Goal: Task Accomplishment & Management: Complete application form

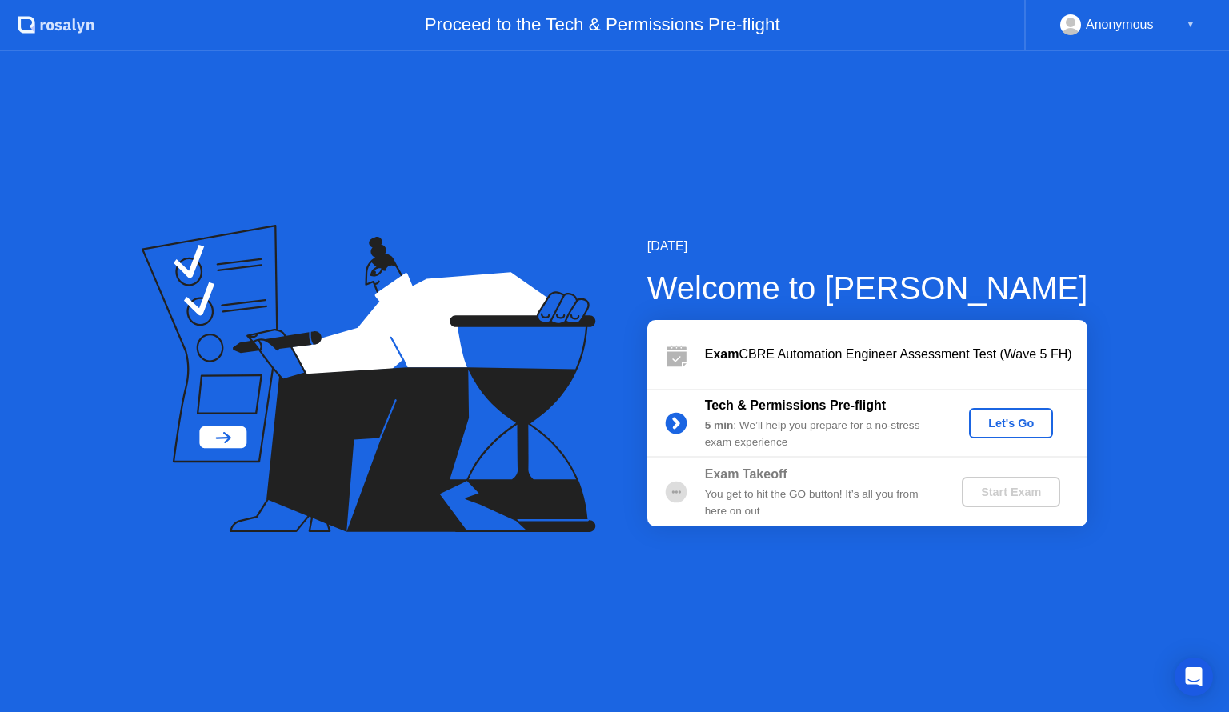
click at [987, 423] on div "Let's Go" at bounding box center [1010, 423] width 71 height 13
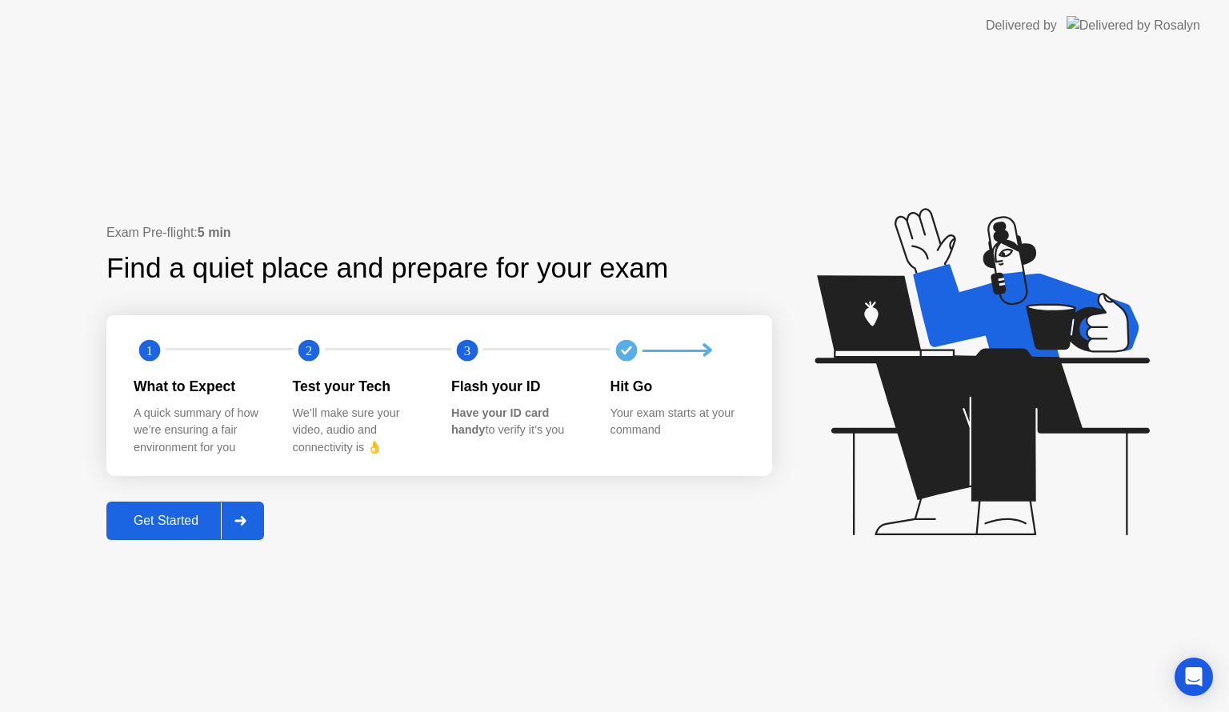
click at [200, 515] on div "Get Started" at bounding box center [166, 521] width 110 height 14
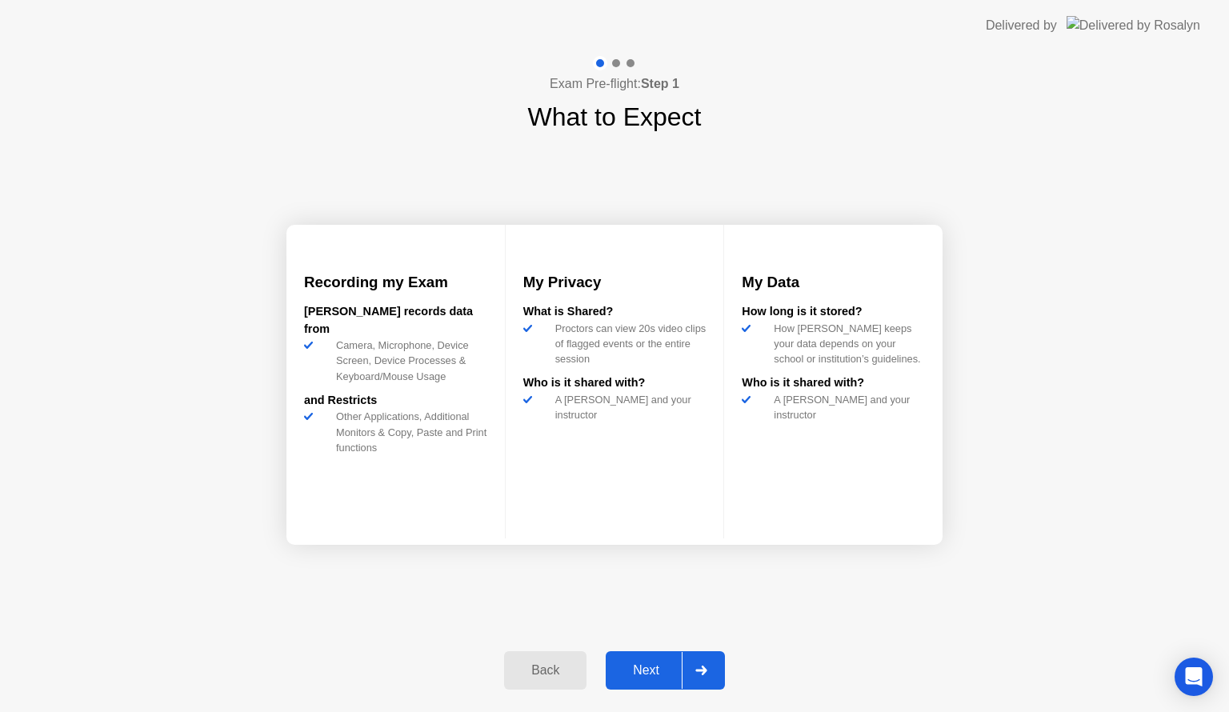
click at [657, 663] on div "Next" at bounding box center [646, 670] width 71 height 14
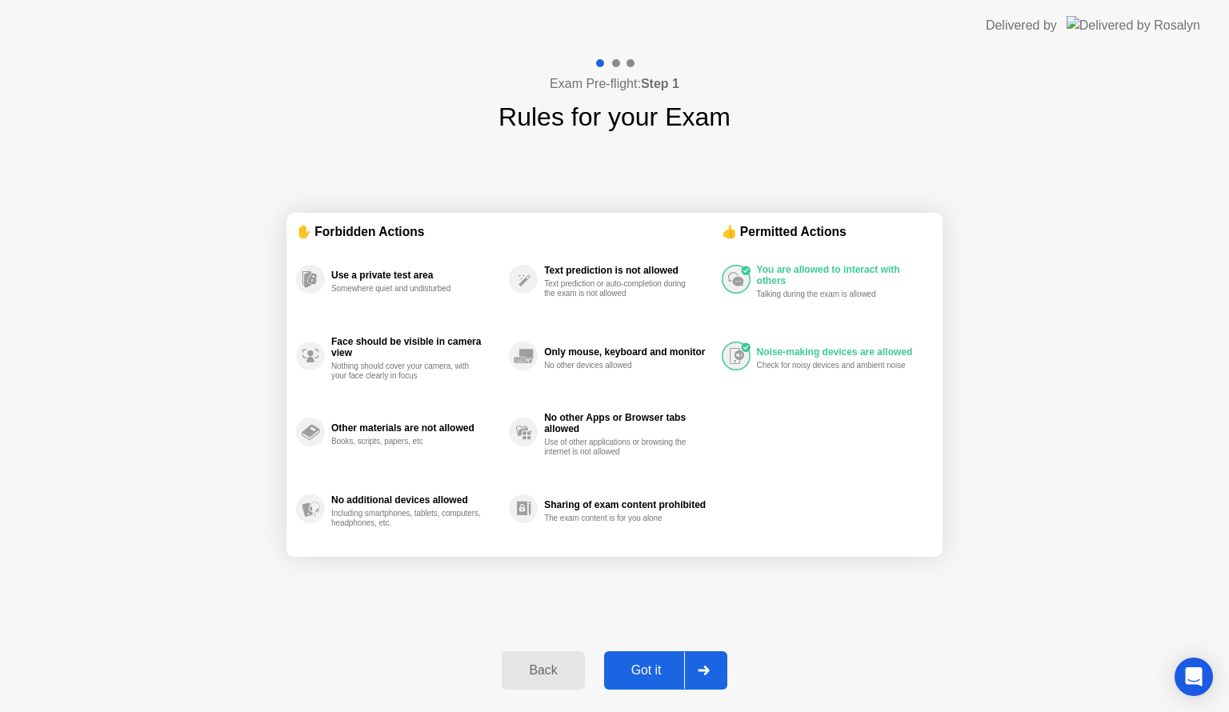
click at [657, 663] on div "Got it" at bounding box center [646, 670] width 75 height 14
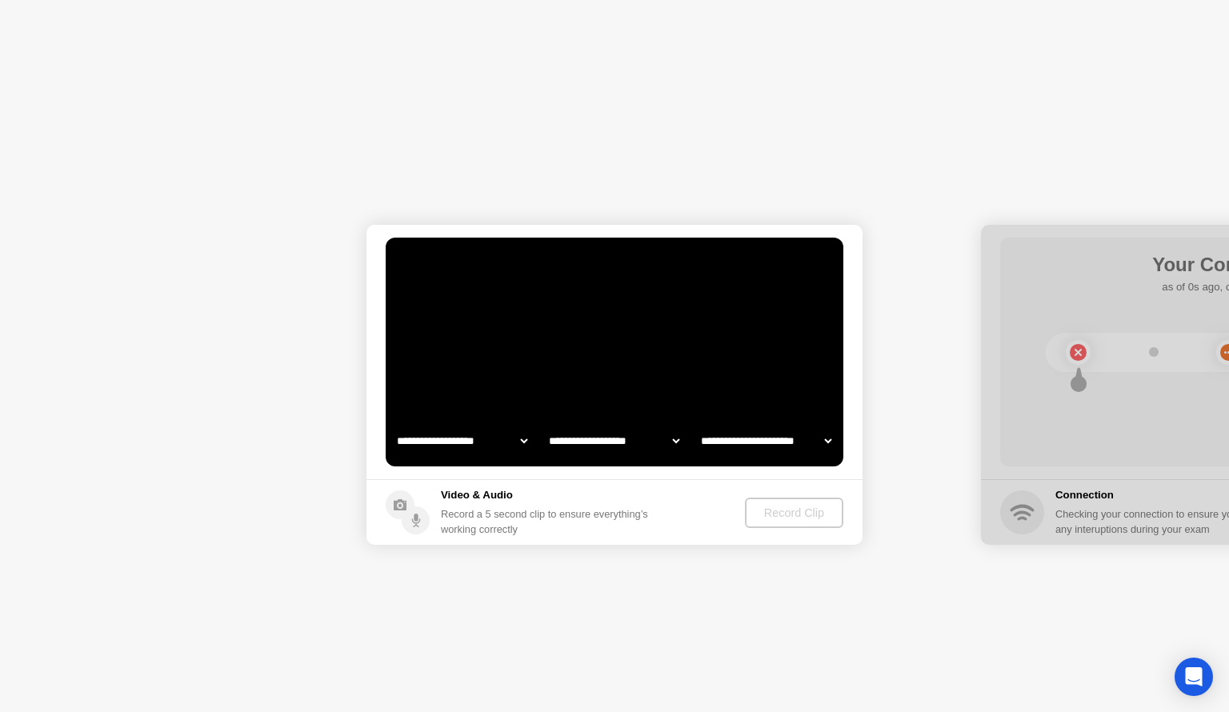
select select "**********"
select select "*******"
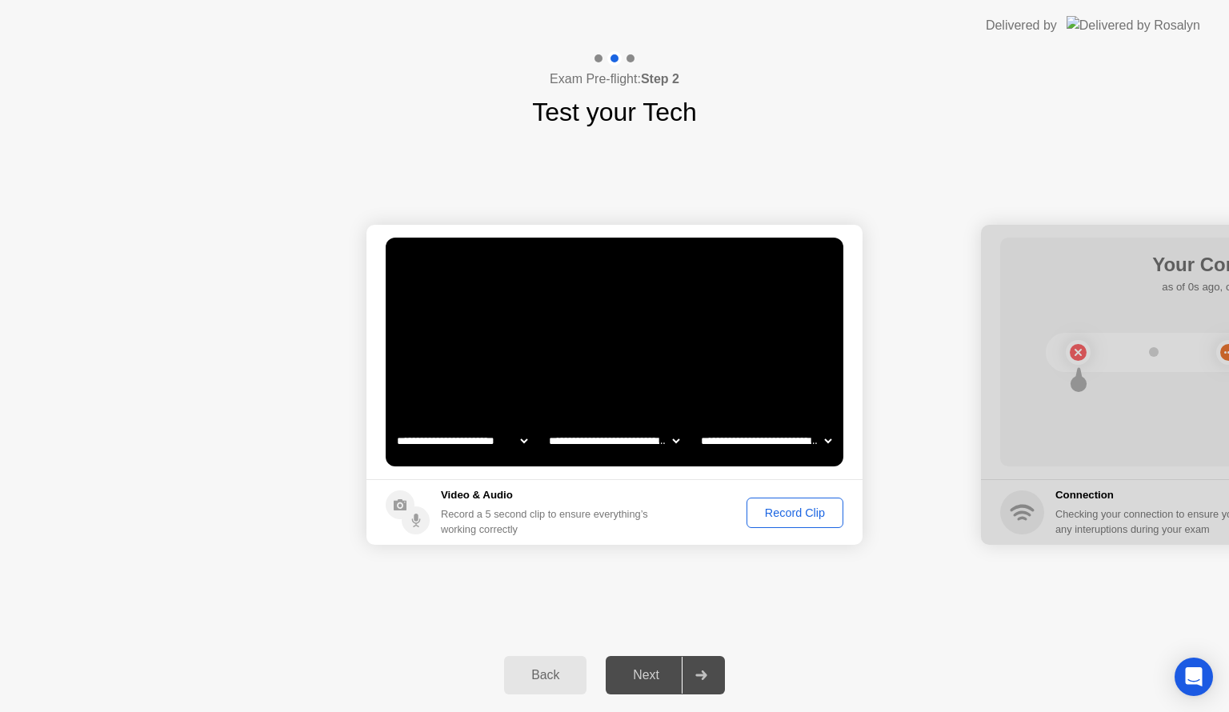
click at [768, 507] on div "Record Clip" at bounding box center [795, 513] width 86 height 13
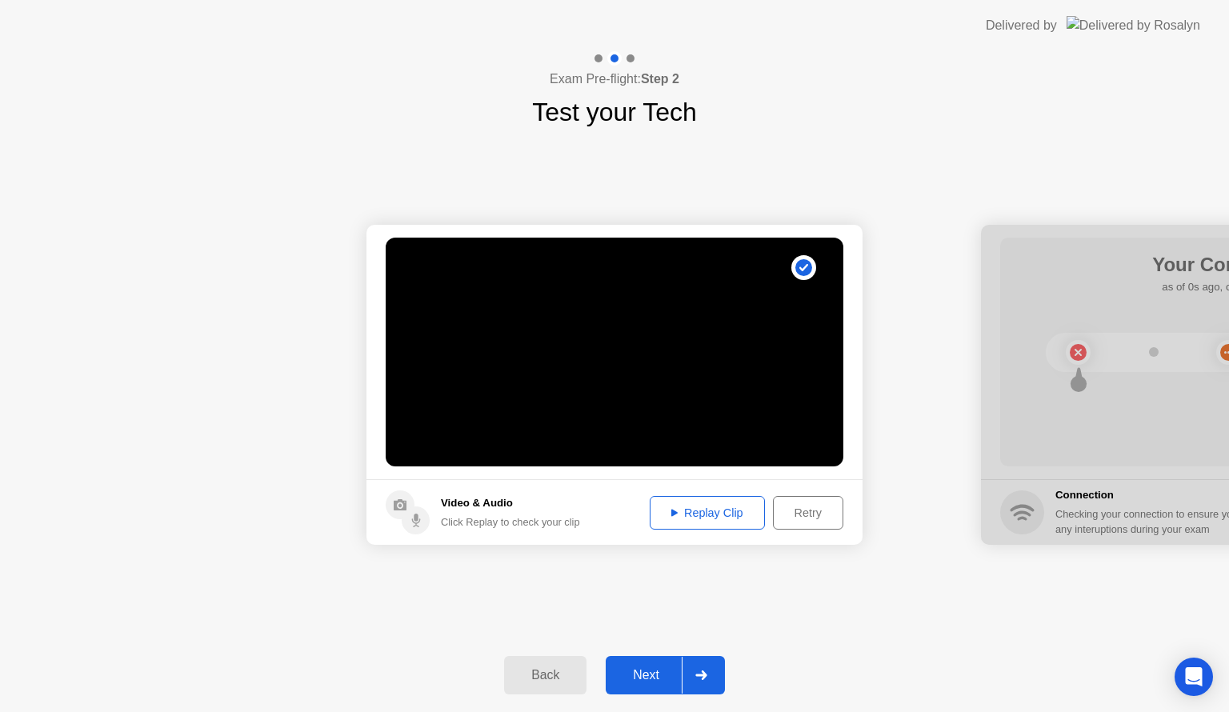
click at [686, 507] on div "Replay Clip" at bounding box center [707, 513] width 104 height 13
click at [671, 669] on div "Next" at bounding box center [646, 675] width 71 height 14
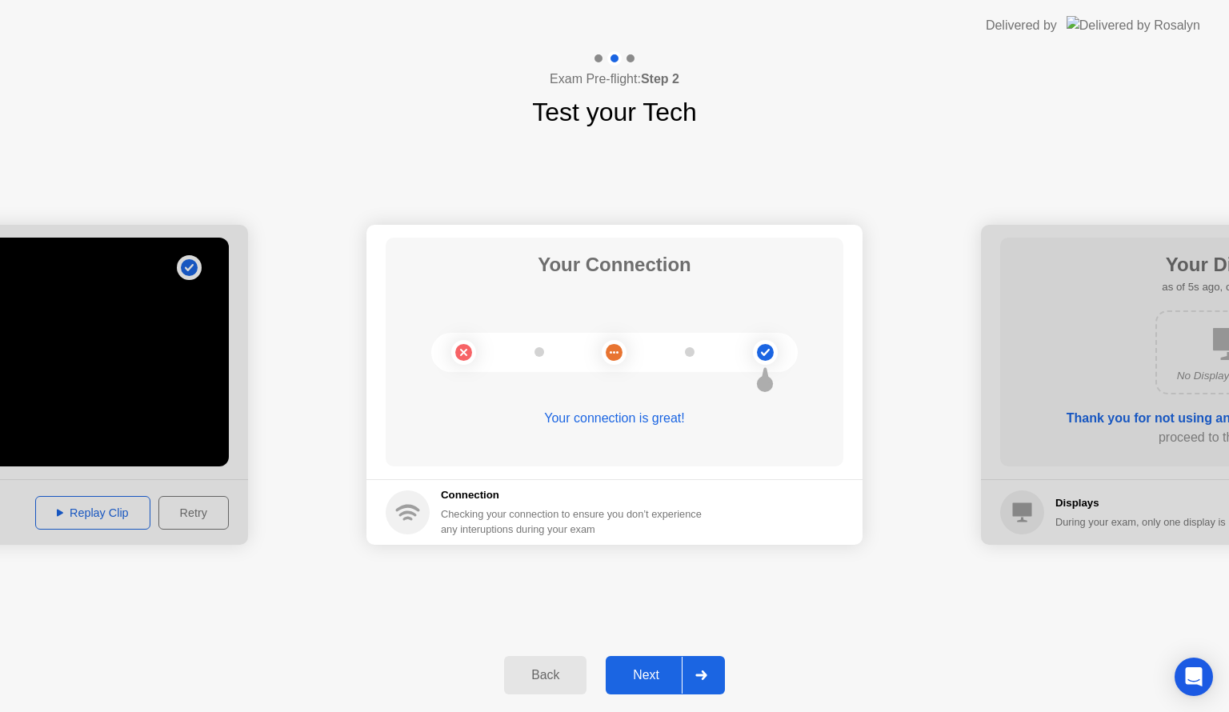
click at [677, 687] on button "Next" at bounding box center [665, 675] width 119 height 38
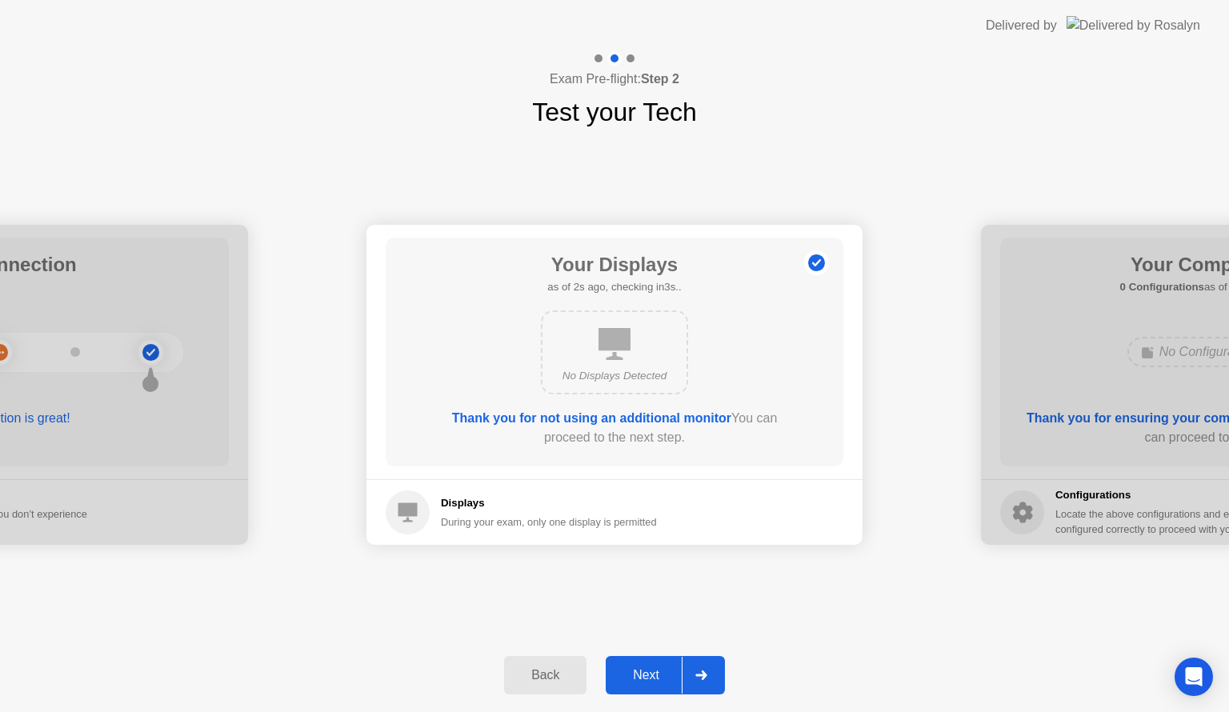
click at [664, 668] on div "Next" at bounding box center [646, 675] width 71 height 14
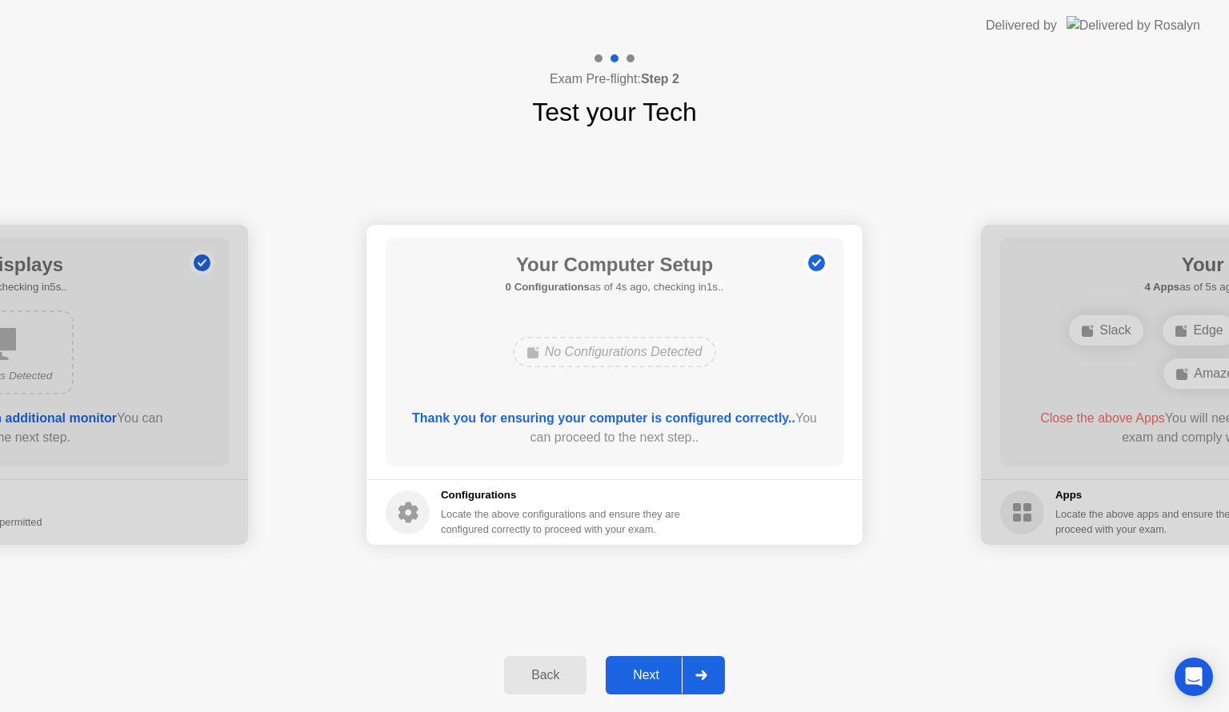
click at [664, 668] on div "Next" at bounding box center [646, 675] width 71 height 14
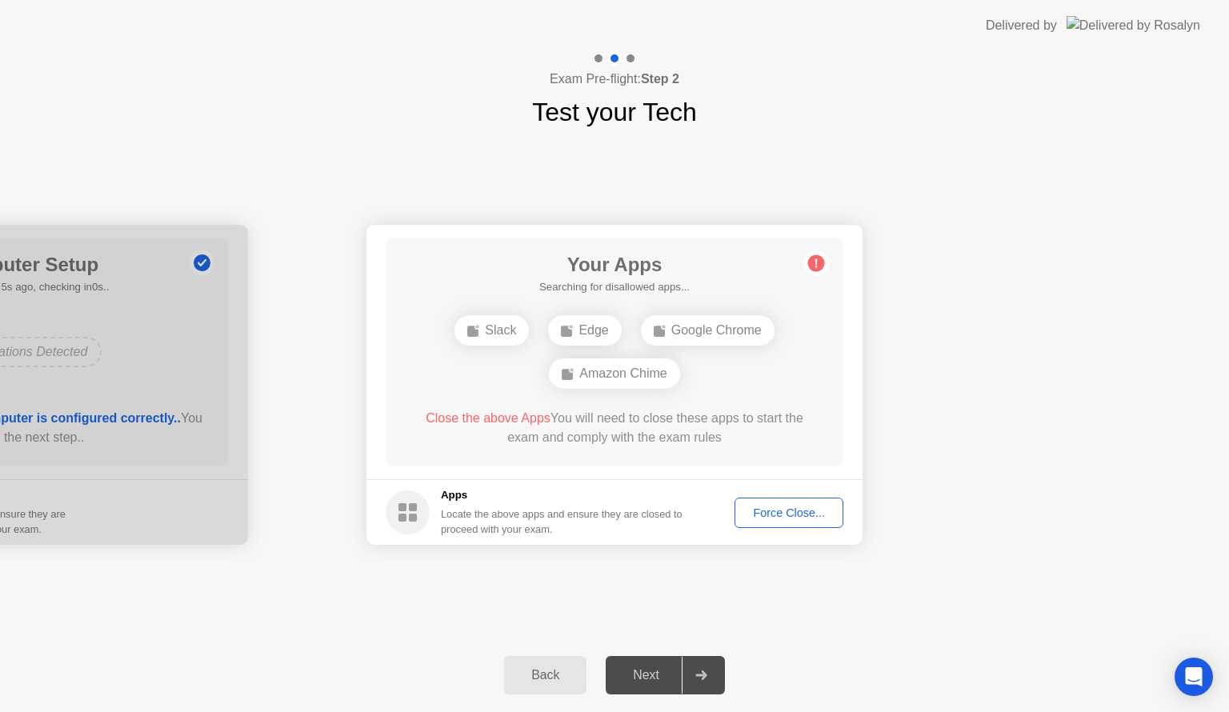
click at [800, 510] on div "Force Close..." at bounding box center [789, 513] width 98 height 13
click at [743, 512] on div "Force Close..." at bounding box center [789, 513] width 98 height 13
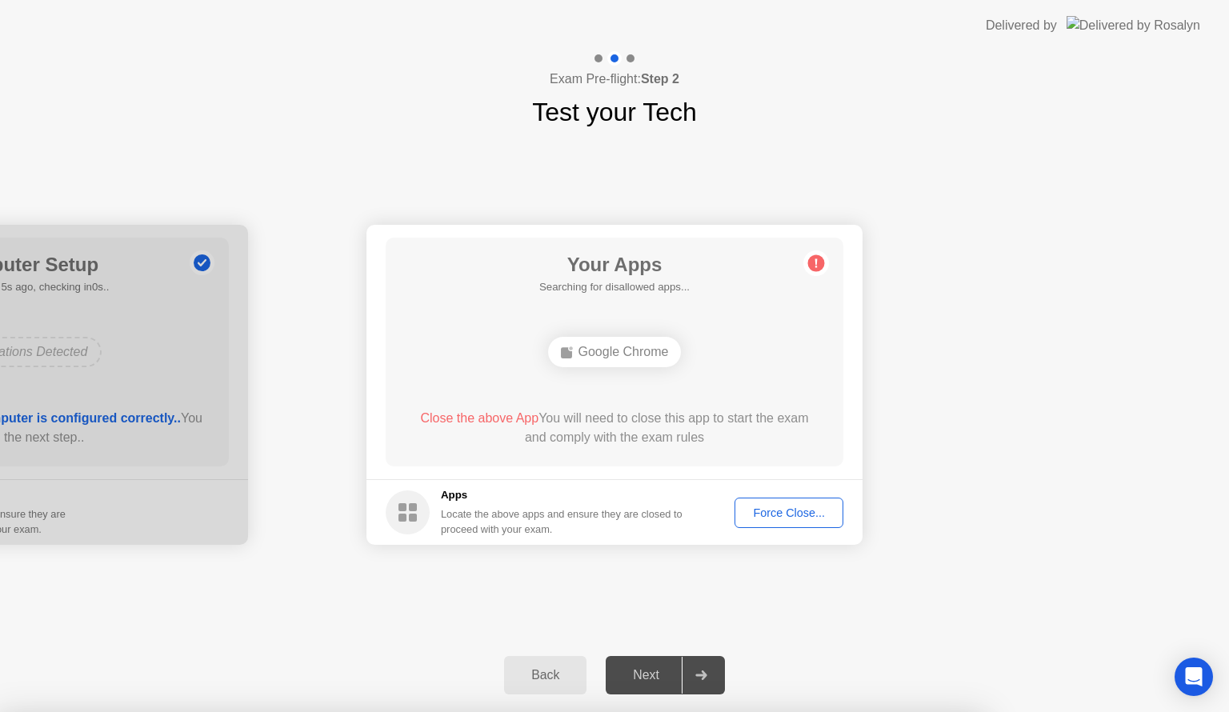
click at [774, 511] on div "Force Close..." at bounding box center [789, 513] width 98 height 13
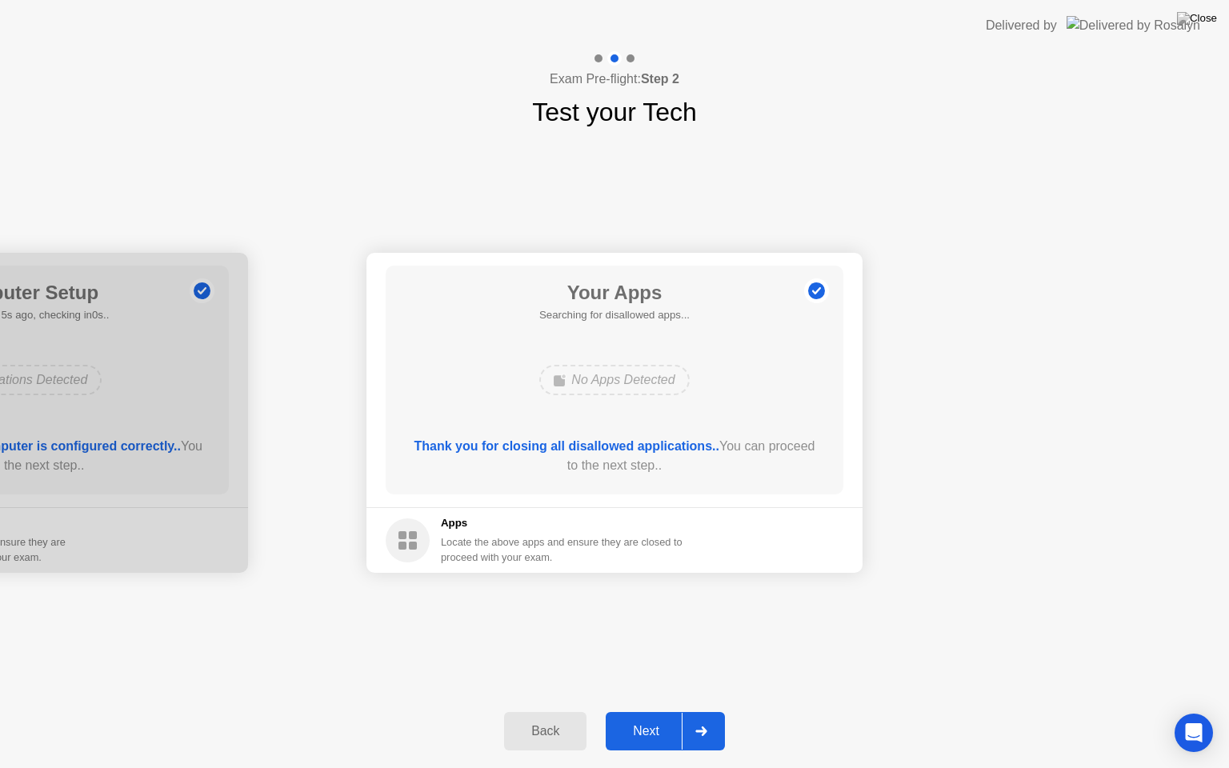
drag, startPoint x: 927, startPoint y: 8, endPoint x: 922, endPoint y: 106, distance: 98.5
click at [922, 106] on app-layout-with-logo "**********" at bounding box center [614, 384] width 1229 height 768
click at [937, 96] on div "Exam Pre-flight: Step 2 Test your Tech" at bounding box center [614, 91] width 1229 height 80
click at [658, 711] on div "Next" at bounding box center [646, 731] width 71 height 14
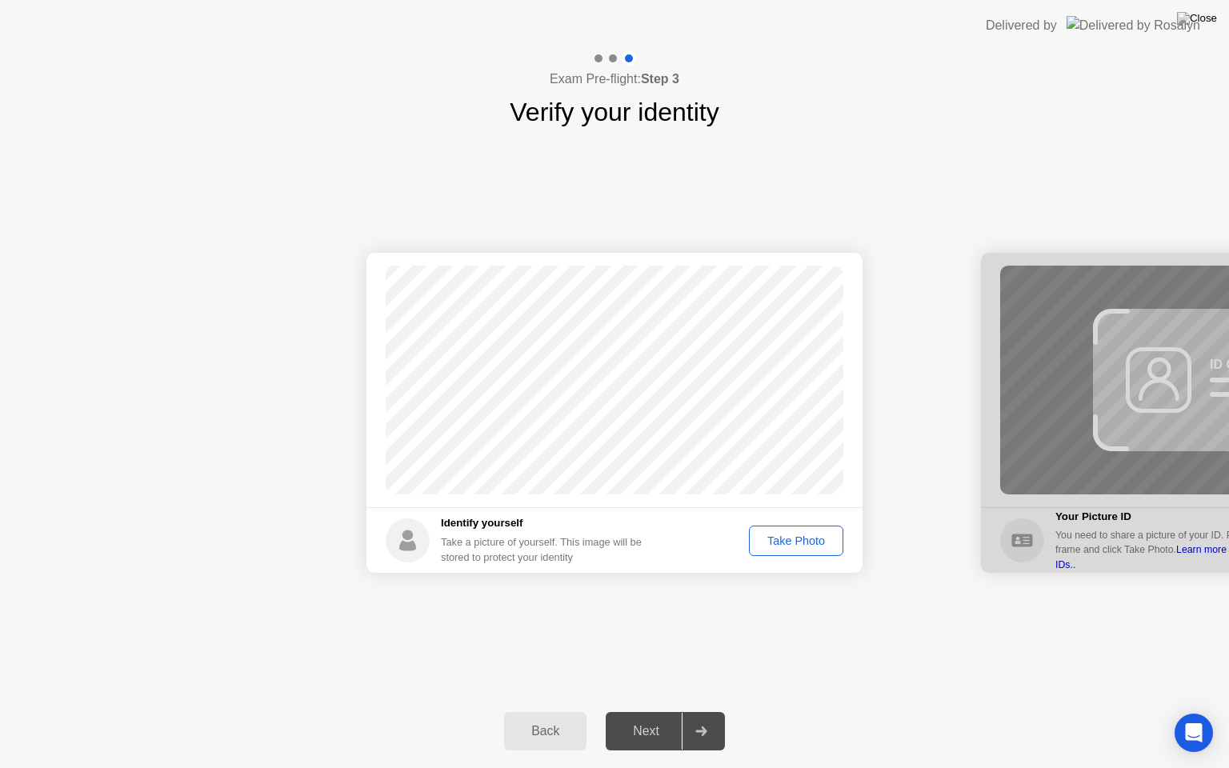
click at [805, 535] on div "Take Photo" at bounding box center [796, 541] width 83 height 13
click at [654, 711] on div "Next" at bounding box center [646, 731] width 71 height 14
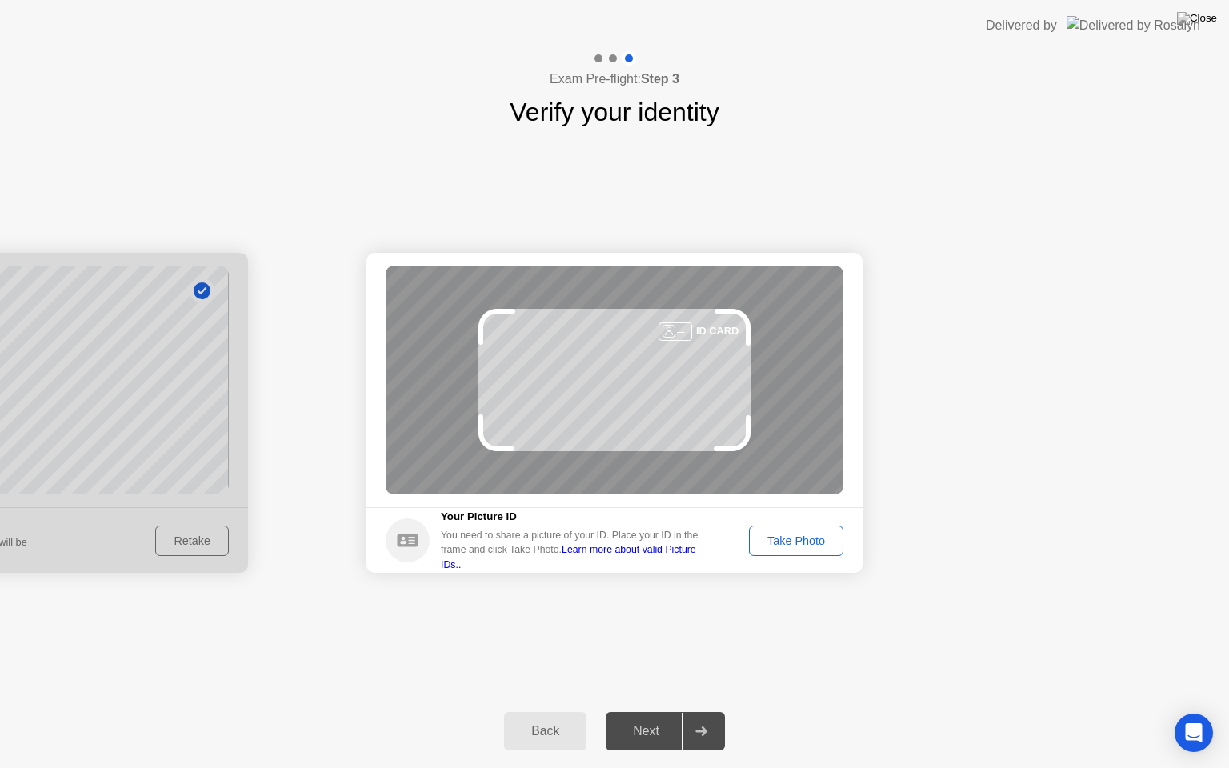
click at [778, 544] on div "Take Photo" at bounding box center [796, 541] width 83 height 13
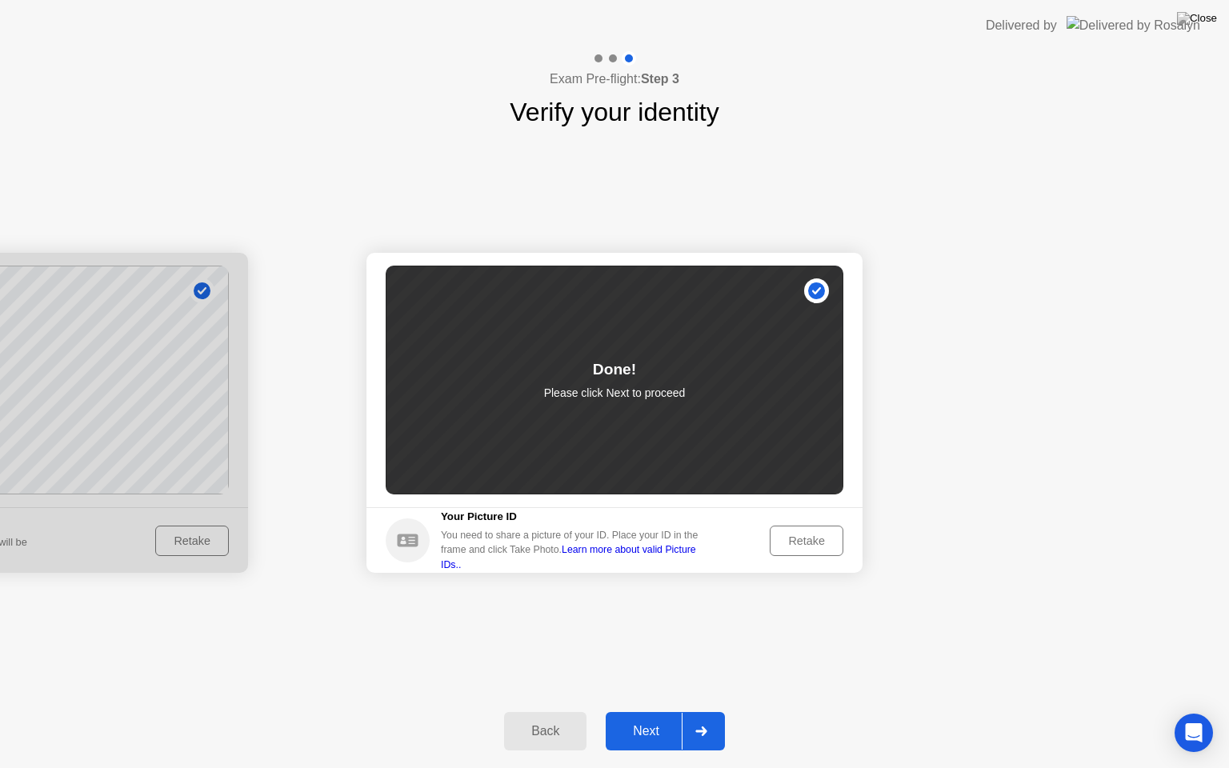
click at [939, 138] on div "Success Photo is correctly taken Identify yourself Take a picture of yourself. …" at bounding box center [614, 412] width 1229 height 563
click at [1057, 21] on div "Delivered by" at bounding box center [1021, 25] width 71 height 19
click at [645, 711] on div "Next" at bounding box center [646, 731] width 71 height 14
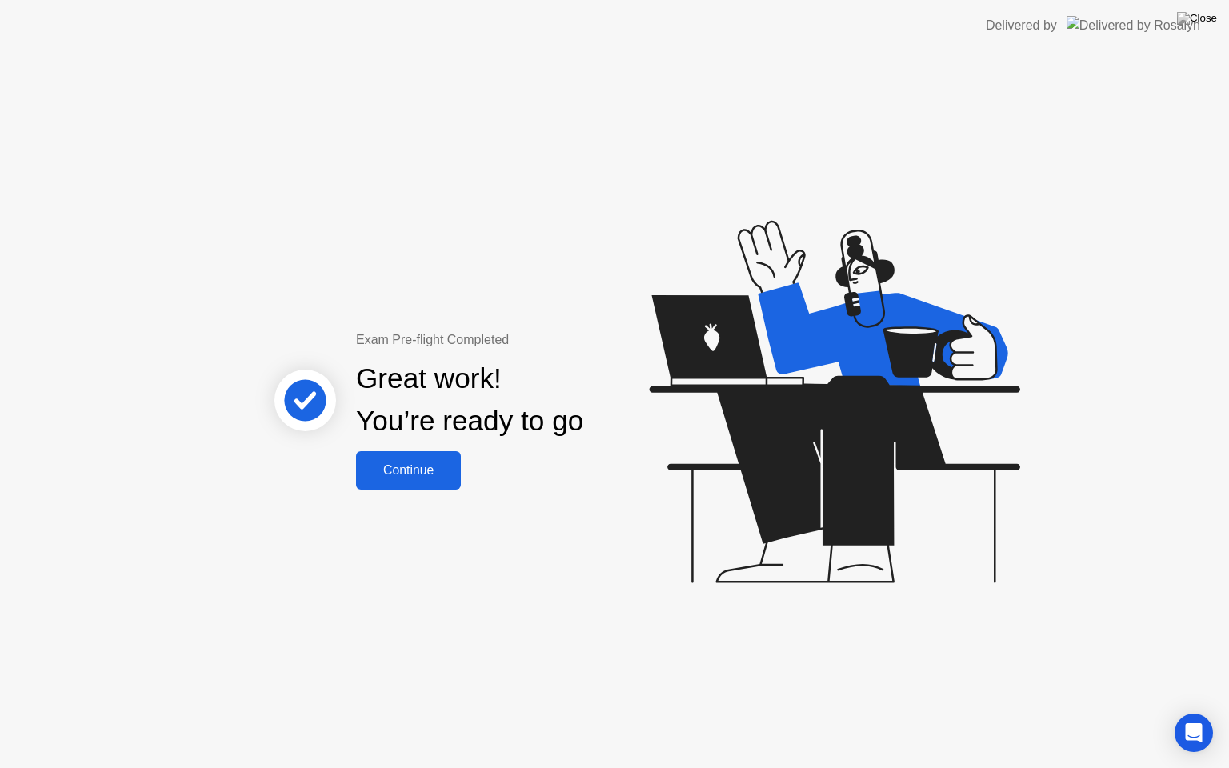
click at [420, 476] on div "Continue" at bounding box center [408, 470] width 95 height 14
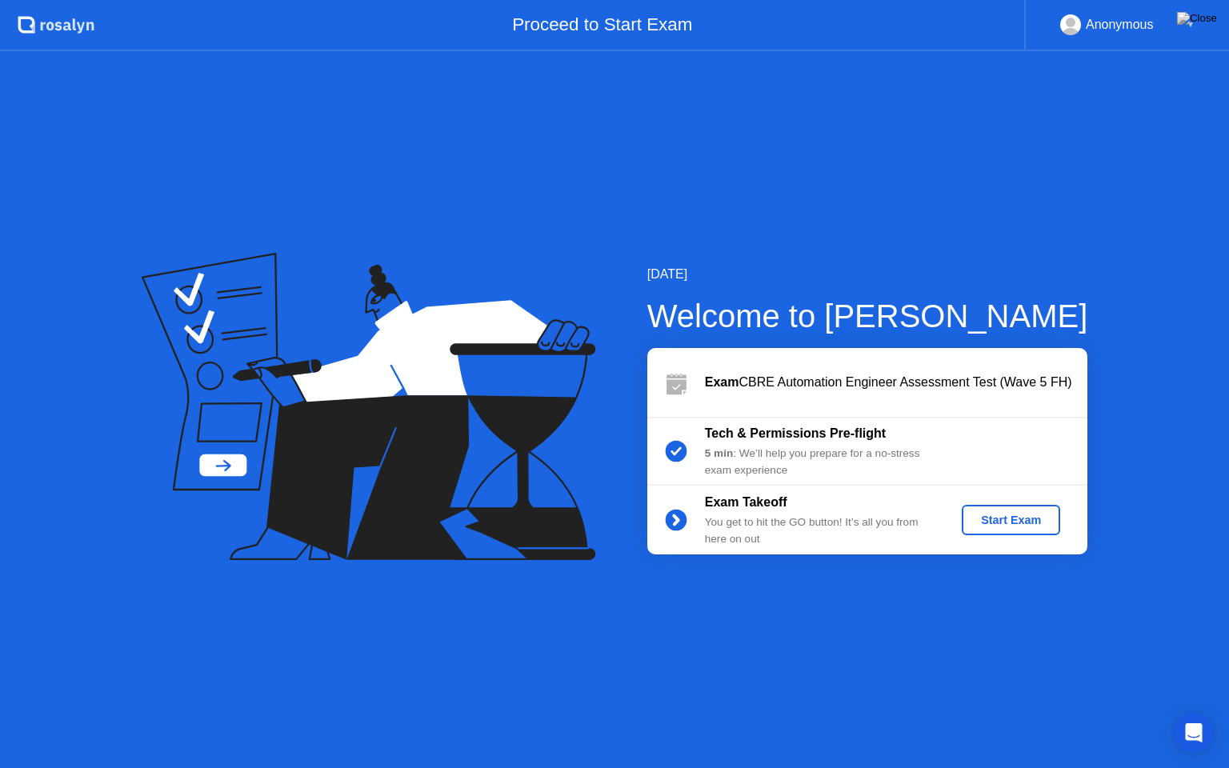
click at [975, 519] on div "Start Exam" at bounding box center [1011, 520] width 86 height 13
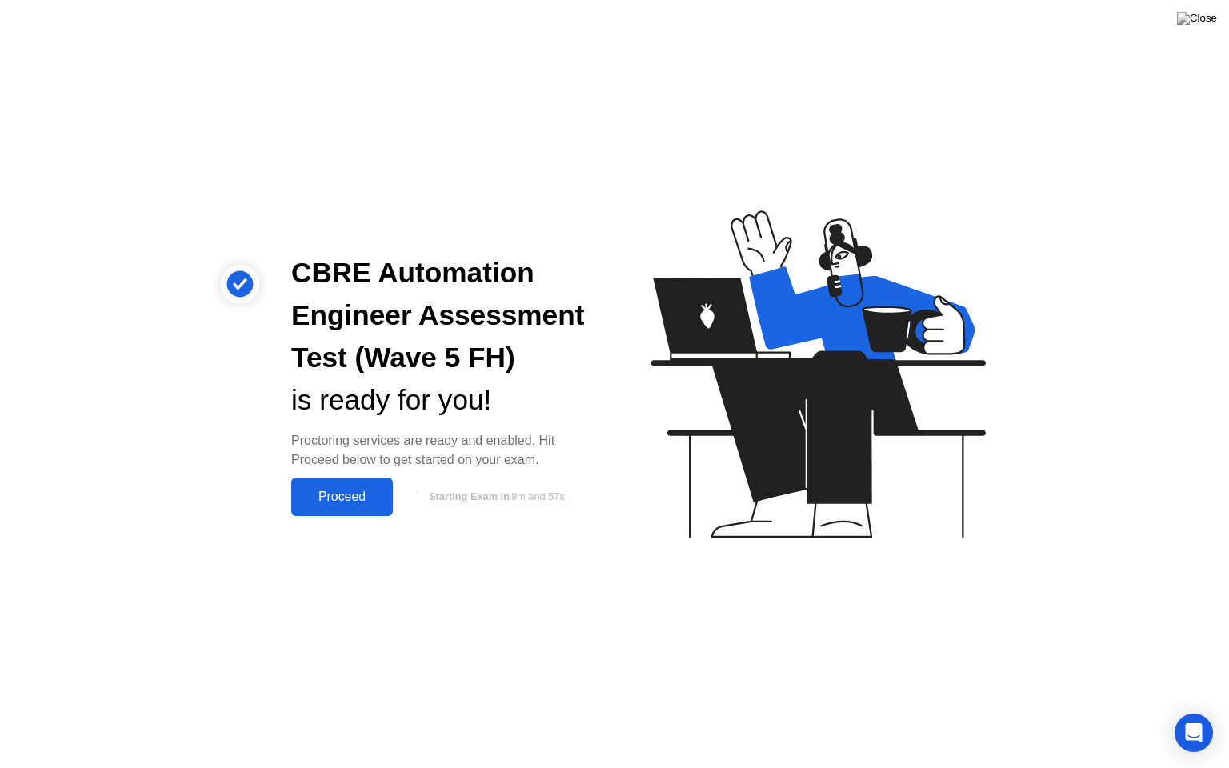
click at [363, 493] on div "Proceed" at bounding box center [342, 497] width 92 height 14
